Goal: Find contact information: Find contact information

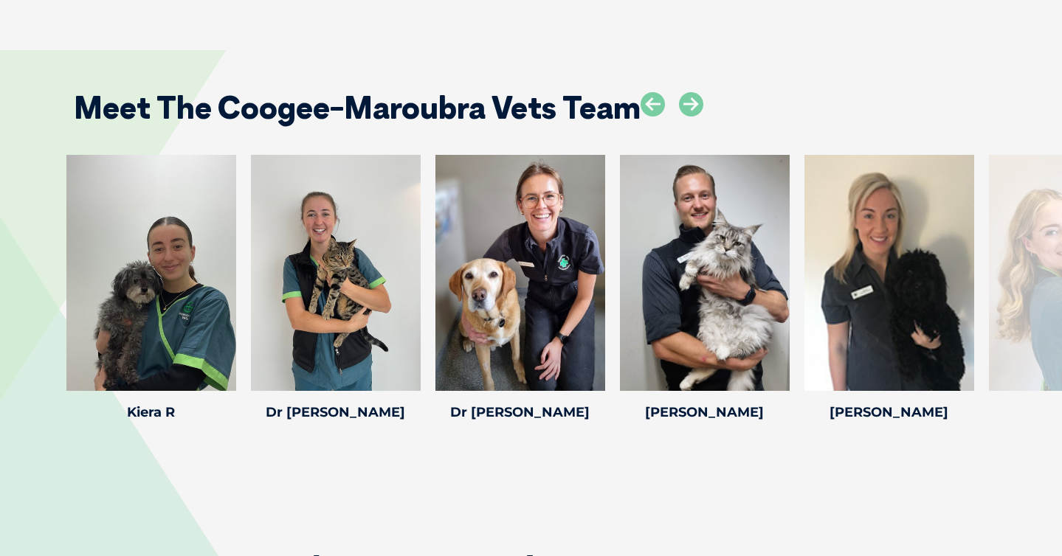
scroll to position [2188, 0]
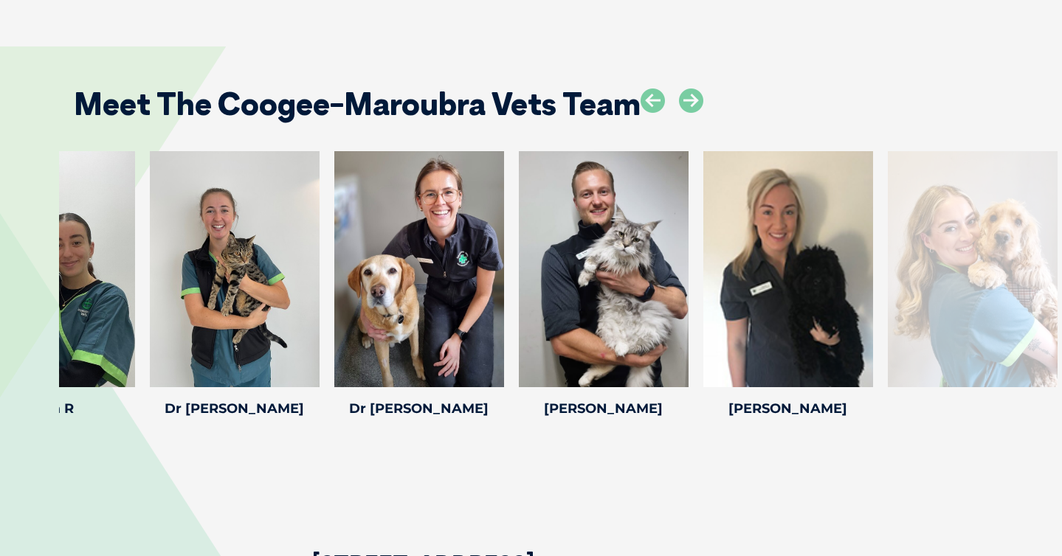
drag, startPoint x: 1010, startPoint y: 266, endPoint x: 786, endPoint y: 302, distance: 227.3
click at [888, 302] on div at bounding box center [973, 269] width 170 height 236
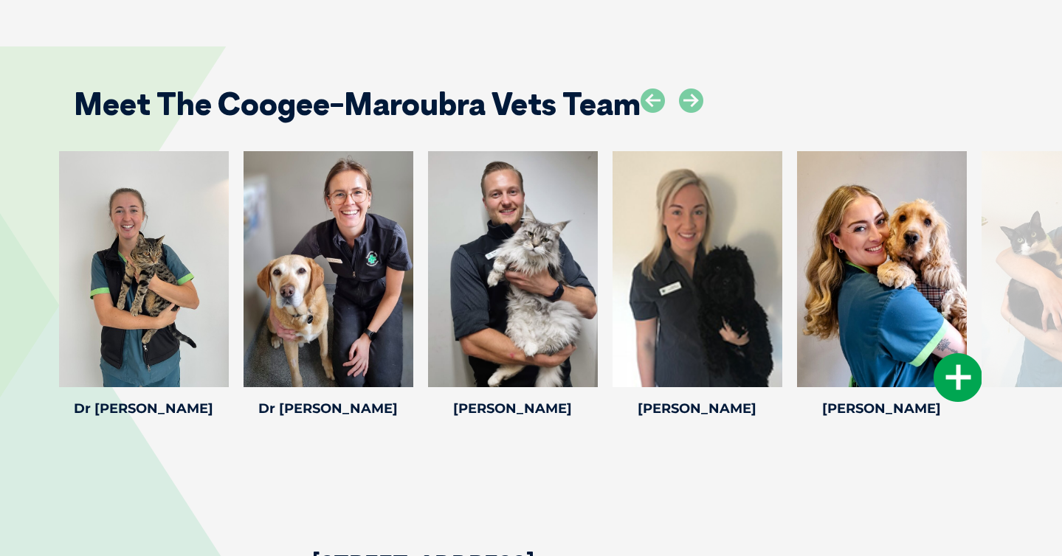
drag, startPoint x: 919, startPoint y: 231, endPoint x: 277, endPoint y: 291, distance: 644.7
click at [797, 291] on div at bounding box center [882, 269] width 170 height 236
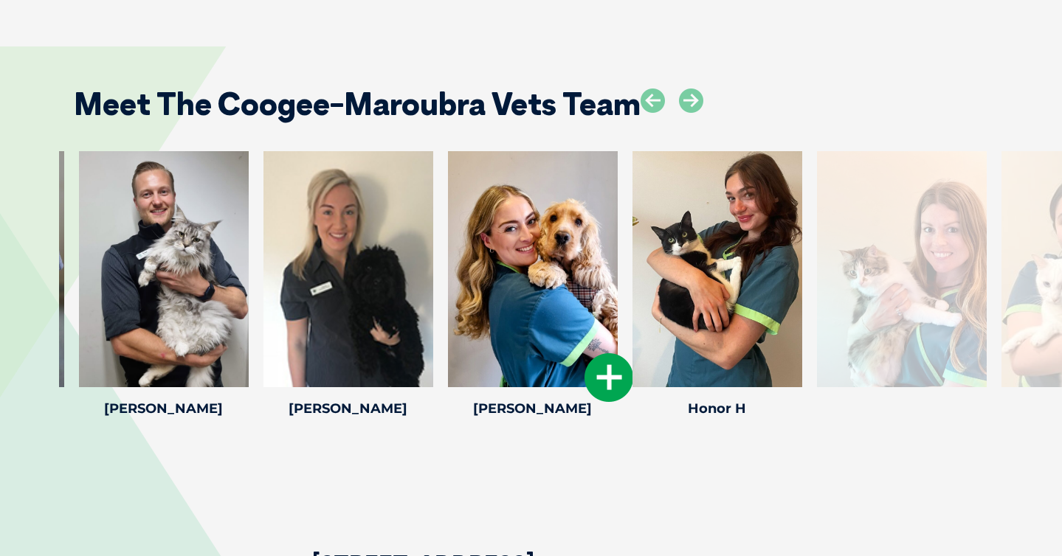
drag, startPoint x: 709, startPoint y: 207, endPoint x: 272, endPoint y: 242, distance: 438.9
click at [448, 242] on div at bounding box center [533, 269] width 170 height 236
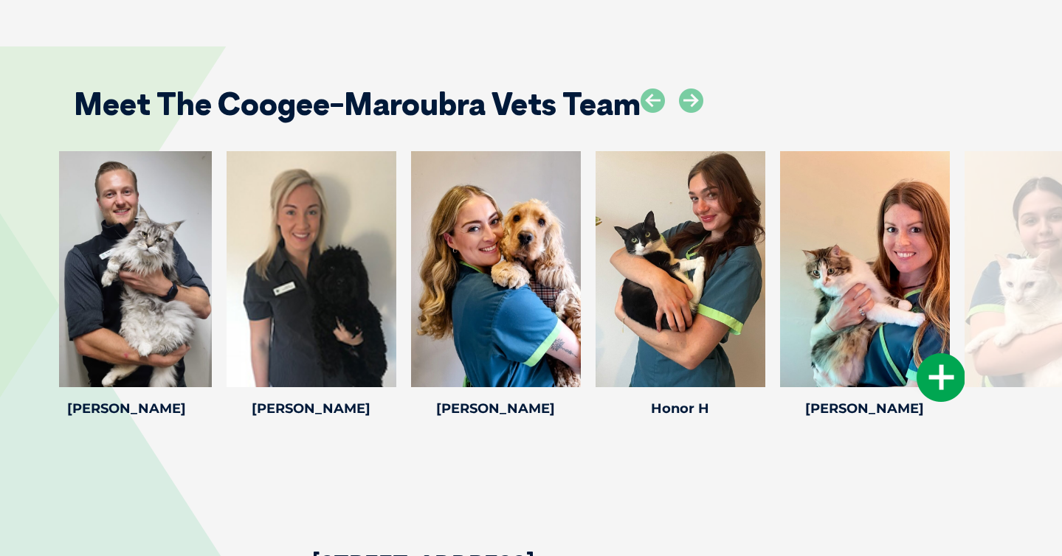
drag, startPoint x: 883, startPoint y: 222, endPoint x: 593, endPoint y: 215, distance: 290.0
click at [780, 215] on div at bounding box center [865, 269] width 170 height 236
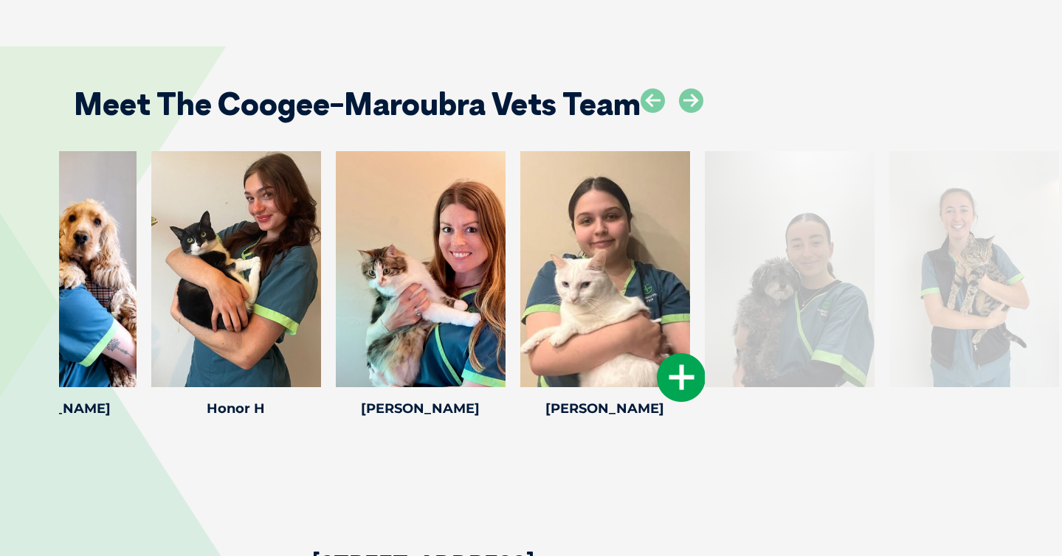
drag, startPoint x: 912, startPoint y: 201, endPoint x: 612, endPoint y: 223, distance: 300.4
click at [612, 223] on div at bounding box center [605, 269] width 170 height 236
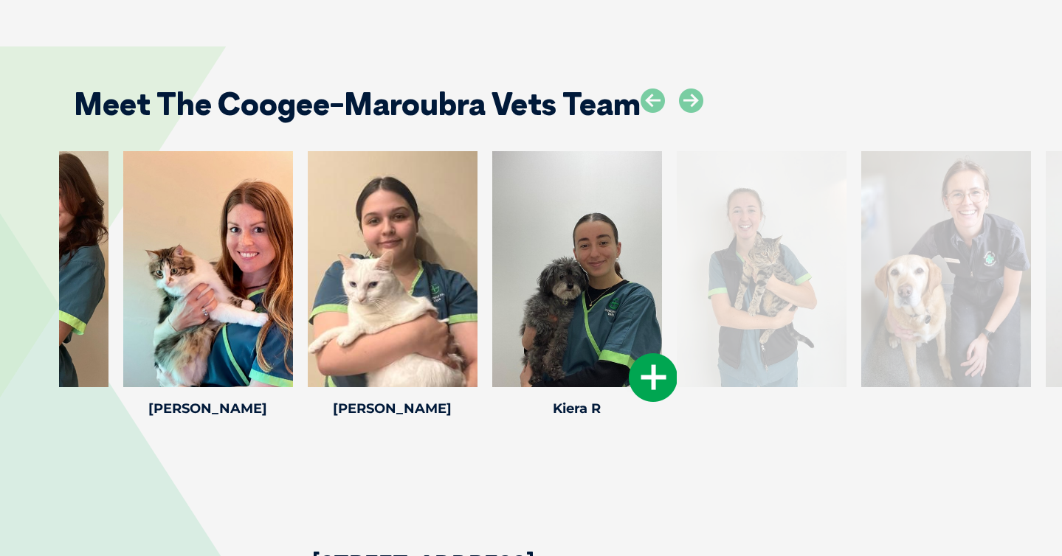
drag, startPoint x: 974, startPoint y: 226, endPoint x: 655, endPoint y: 252, distance: 319.8
click at [655, 252] on div "Kiera R Kiera R [PERSON_NAME]’s journey with Greencross started in [DATE] throu…" at bounding box center [577, 287] width 184 height 272
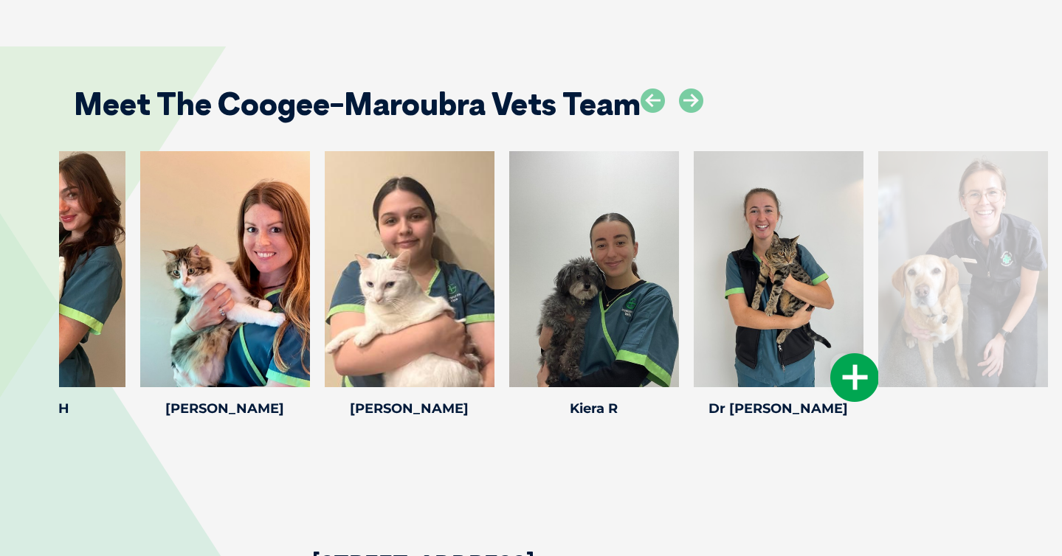
drag, startPoint x: 929, startPoint y: 221, endPoint x: 668, endPoint y: 229, distance: 261.3
click at [694, 229] on div at bounding box center [779, 269] width 170 height 236
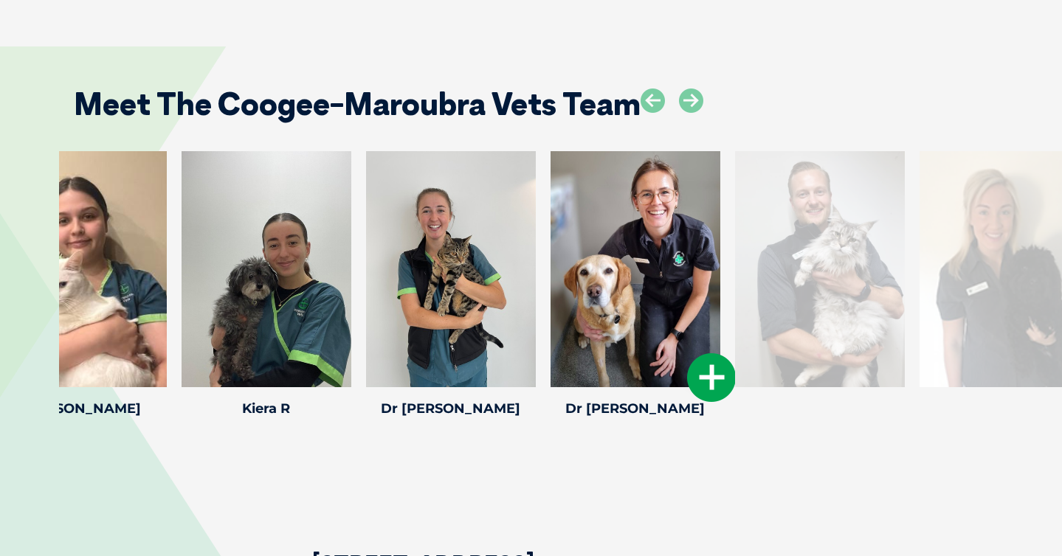
drag, startPoint x: 909, startPoint y: 214, endPoint x: 637, endPoint y: 207, distance: 272.3
click at [639, 207] on div at bounding box center [635, 269] width 170 height 236
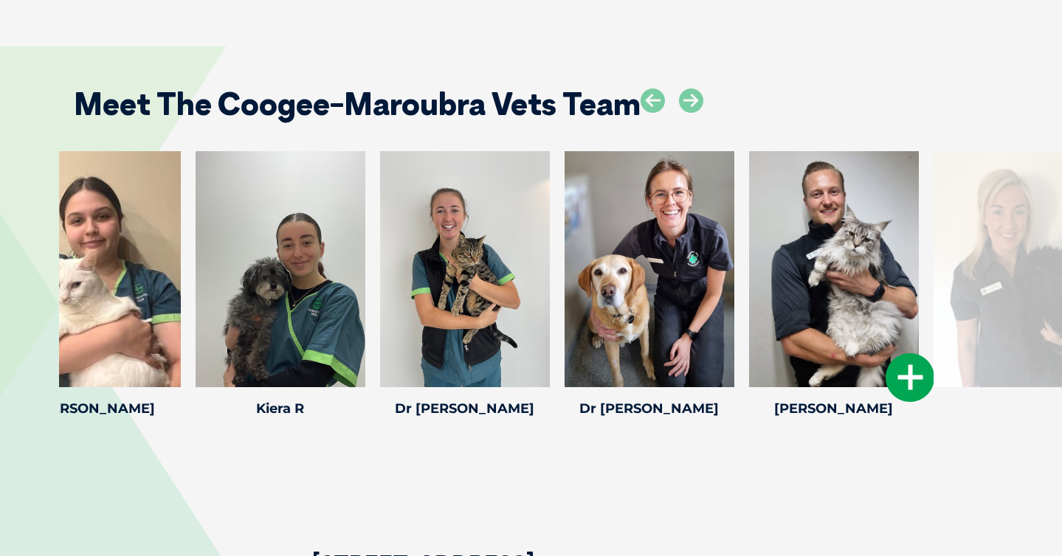
drag, startPoint x: 807, startPoint y: 229, endPoint x: 514, endPoint y: 224, distance: 292.9
click at [749, 224] on div at bounding box center [834, 269] width 170 height 236
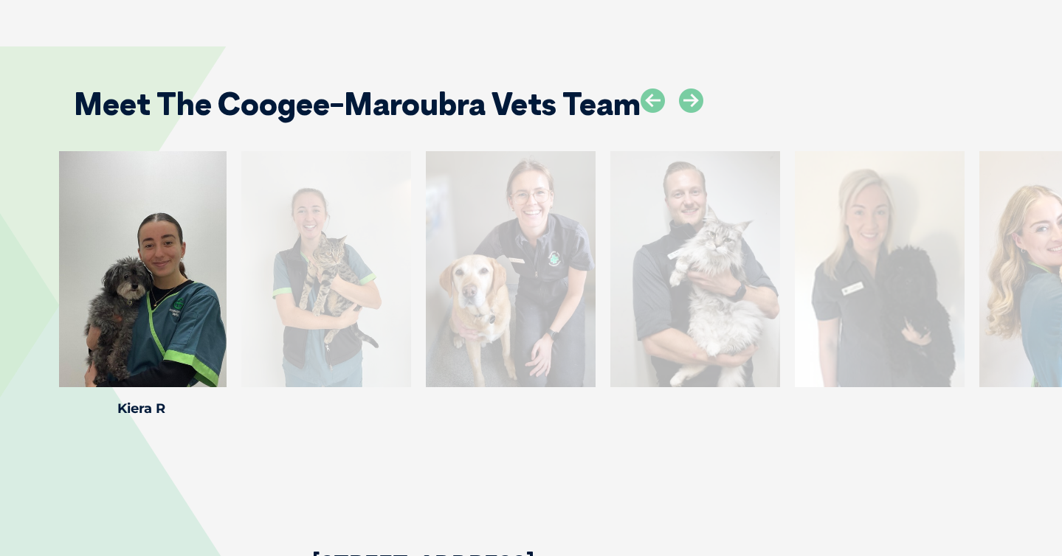
drag, startPoint x: 775, startPoint y: 218, endPoint x: 560, endPoint y: 216, distance: 214.7
click at [610, 216] on div at bounding box center [695, 269] width 170 height 236
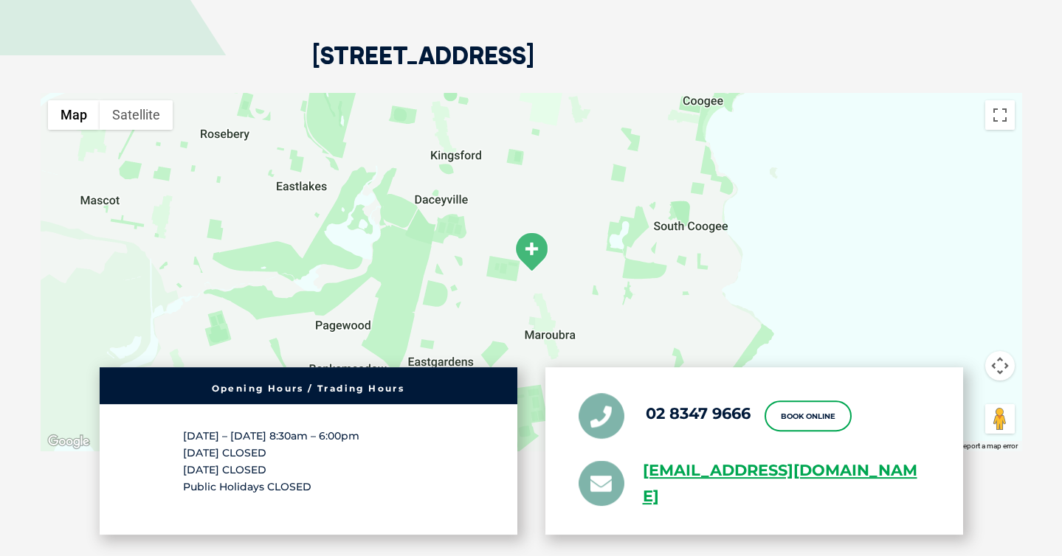
scroll to position [2686, 0]
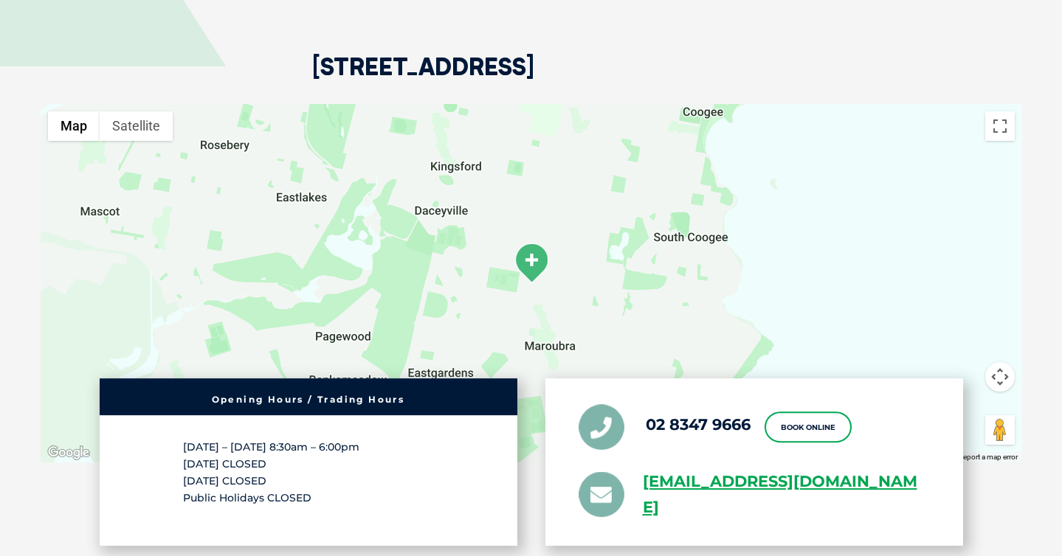
click at [533, 243] on img at bounding box center [531, 263] width 37 height 41
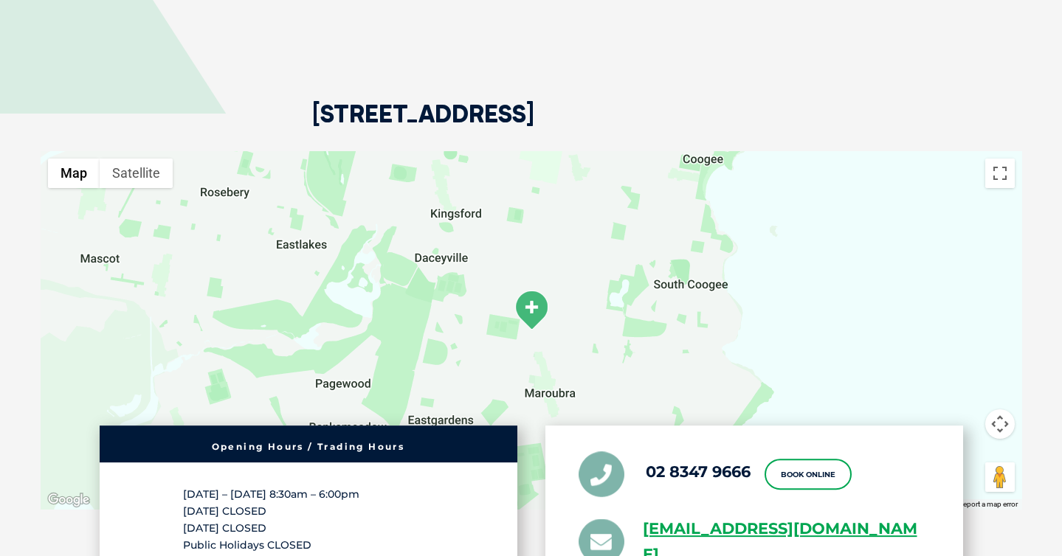
scroll to position [2632, 0]
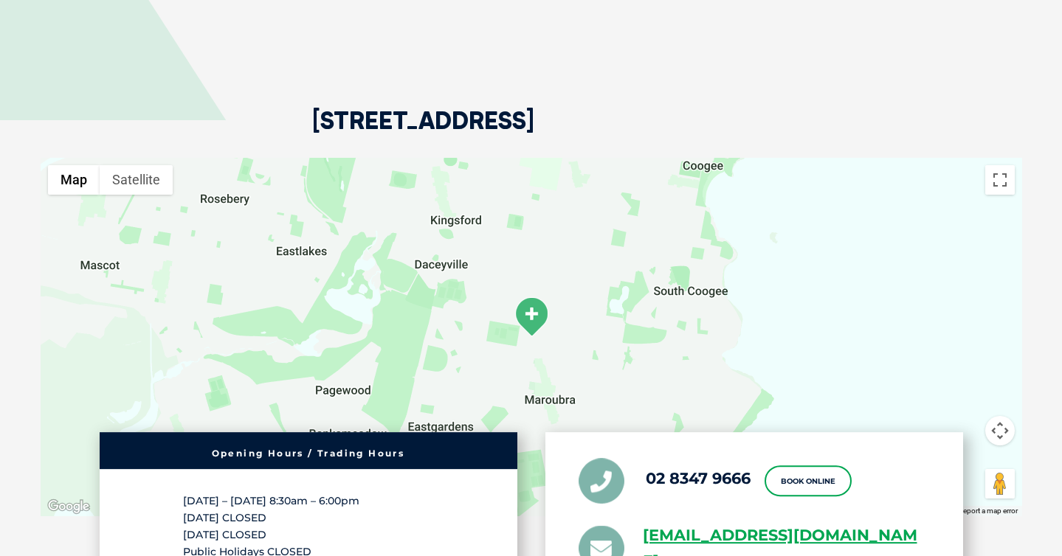
click at [380, 108] on h2 "[STREET_ADDRESS]" at bounding box center [423, 132] width 222 height 49
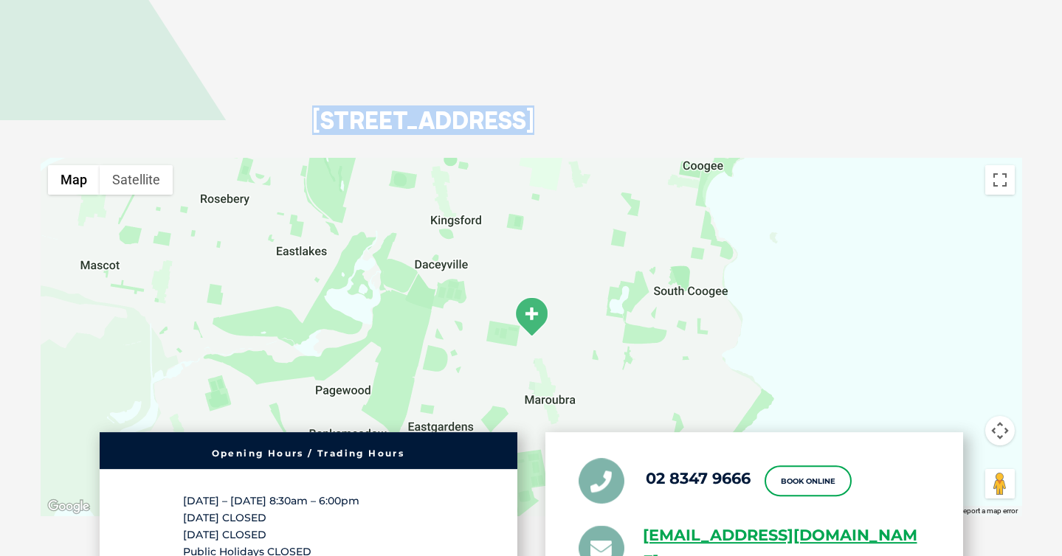
click at [380, 108] on h2 "[STREET_ADDRESS]" at bounding box center [423, 132] width 222 height 49
copy div "[STREET_ADDRESS]"
click at [692, 523] on link "[EMAIL_ADDRESS][DOMAIN_NAME]" at bounding box center [786, 549] width 287 height 52
drag, startPoint x: 637, startPoint y: 488, endPoint x: 738, endPoint y: 523, distance: 107.1
click at [738, 523] on li "[EMAIL_ADDRESS][DOMAIN_NAME]" at bounding box center [753, 549] width 351 height 52
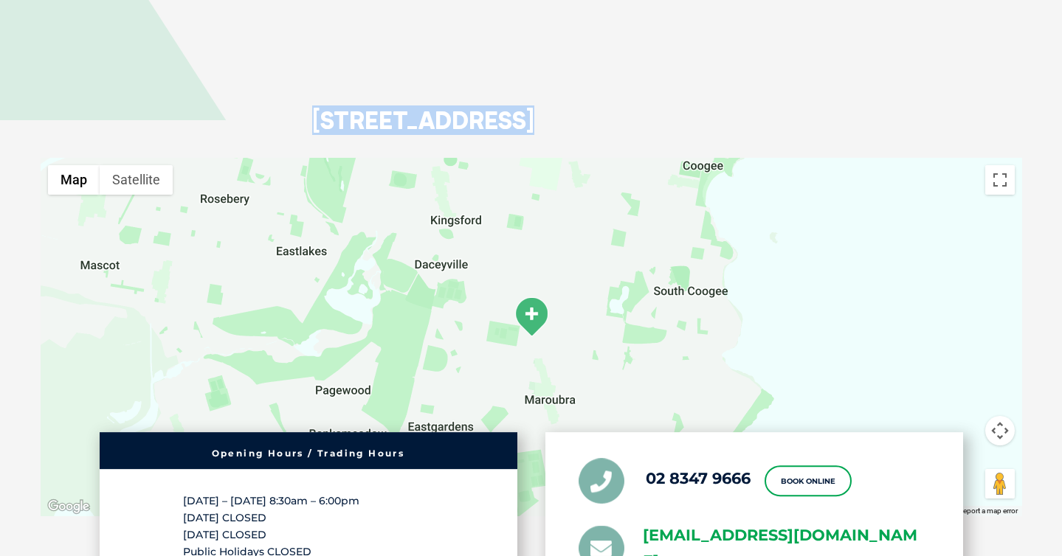
copy link "[EMAIL_ADDRESS][DOMAIN_NAME]"
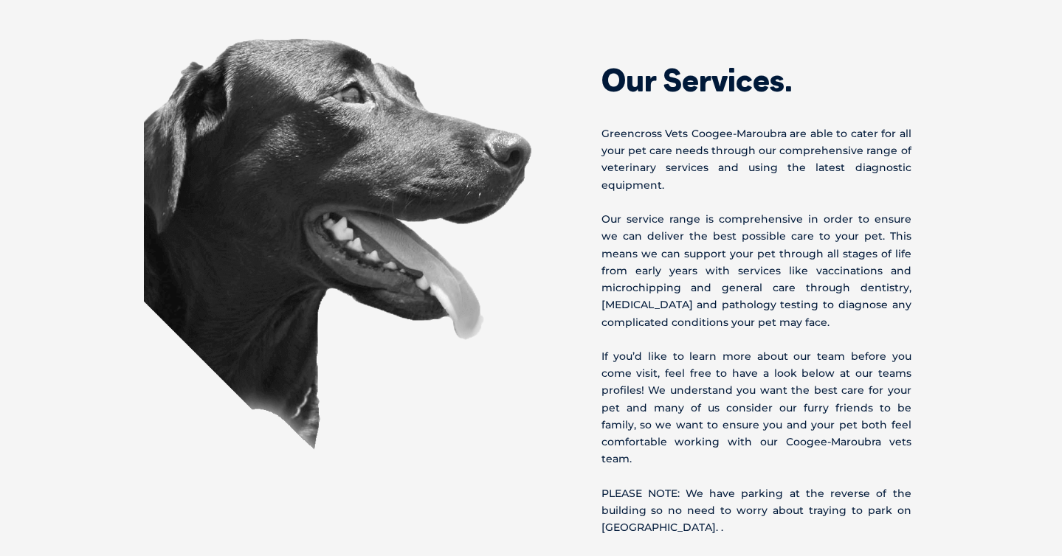
scroll to position [834, 0]
